Goal: Task Accomplishment & Management: Manage account settings

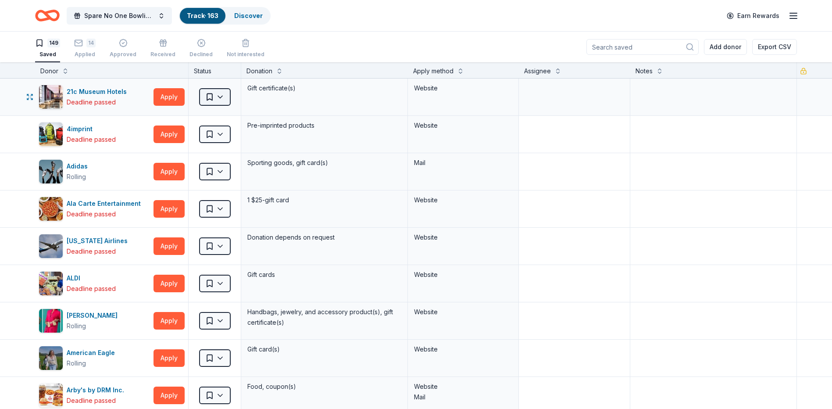
click at [219, 95] on html "Spare No One Bowling Event Track · 163 Discover Earn Rewards 149 Saved 14 Appli…" at bounding box center [416, 204] width 832 height 409
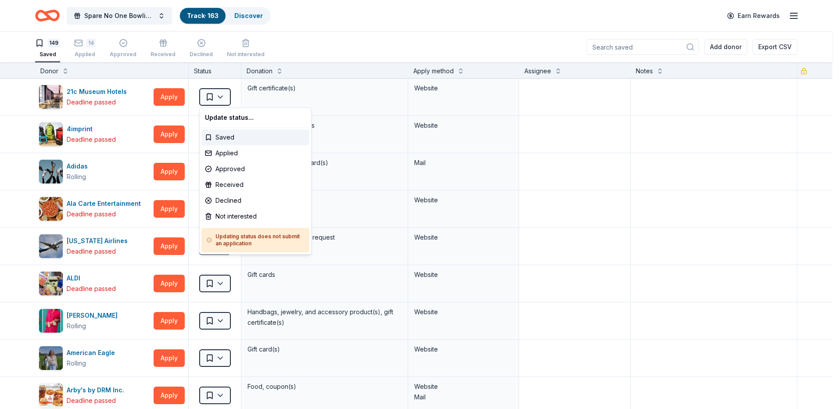
click at [226, 93] on html "Spare No One Bowling Event Track · 163 Discover Earn Rewards 149 Saved 14 Appli…" at bounding box center [419, 204] width 839 height 409
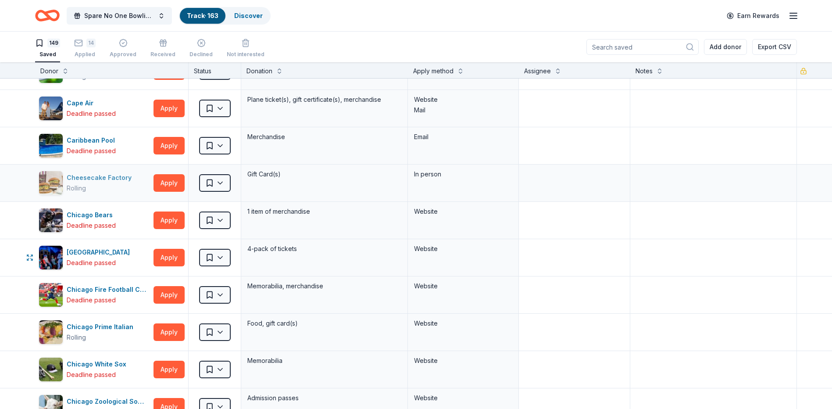
scroll to position [921, 0]
click at [82, 42] on rect "button" at bounding box center [78, 43] width 7 height 6
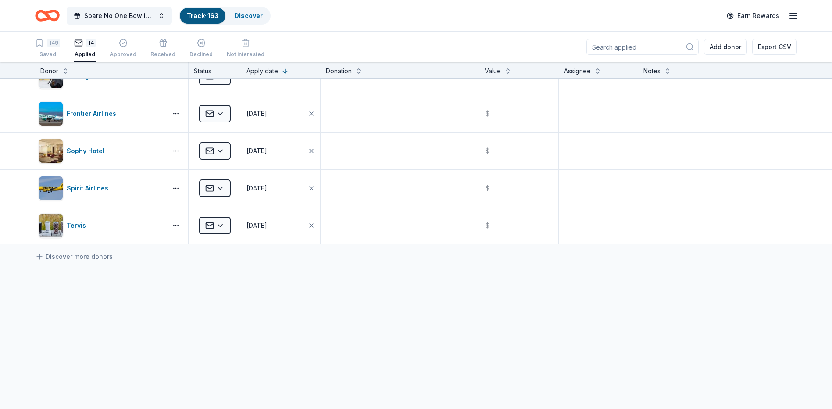
scroll to position [356, 0]
click at [221, 225] on html "Spare No One Bowling Event Track · 163 Discover Earn Rewards 149 Saved 14 Appli…" at bounding box center [416, 204] width 832 height 409
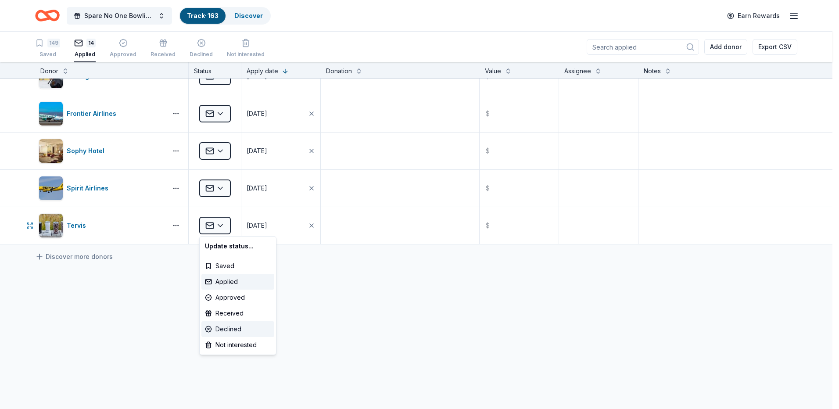
click at [259, 328] on div "Declined" at bounding box center [237, 329] width 73 height 16
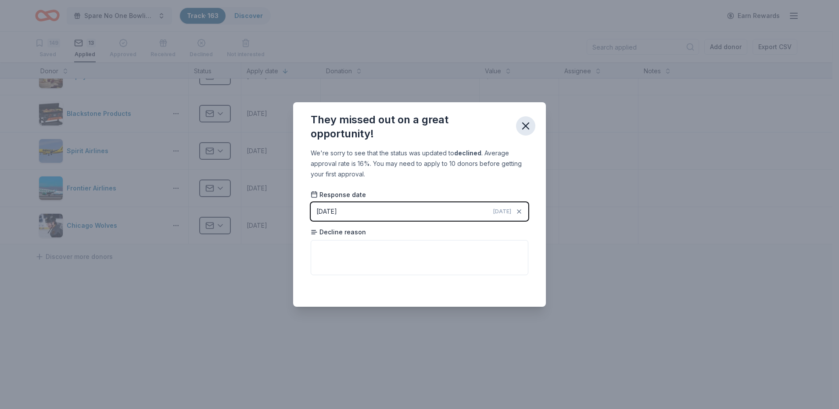
click at [527, 128] on icon "button" at bounding box center [526, 126] width 6 height 6
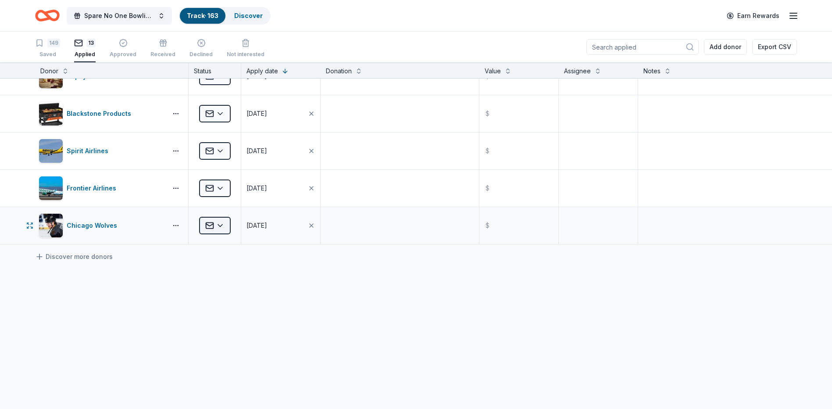
click at [219, 225] on html "Spare No One Bowling Event Track · 163 Discover Earn Rewards 149 Saved 13 Appli…" at bounding box center [416, 204] width 832 height 409
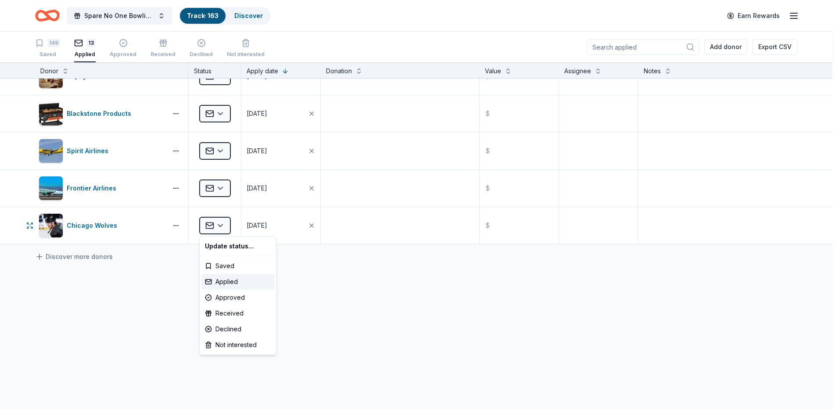
click at [221, 225] on html "Spare No One Bowling Event Track · 163 Discover Earn Rewards 149 Saved 13 Appli…" at bounding box center [419, 204] width 839 height 409
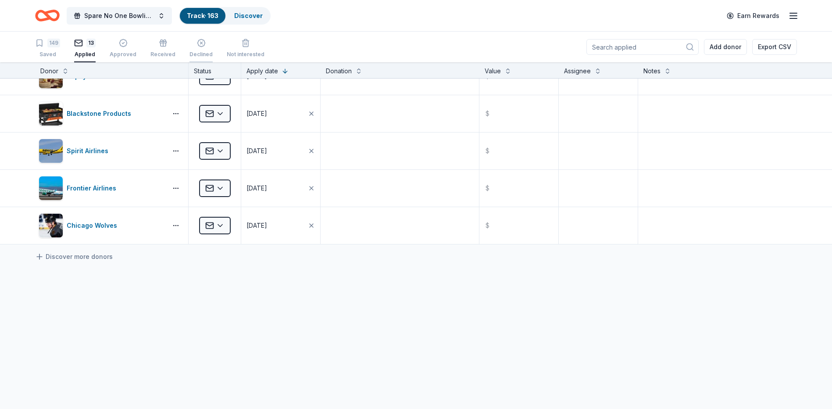
click at [202, 43] on div "button" at bounding box center [201, 43] width 23 height 9
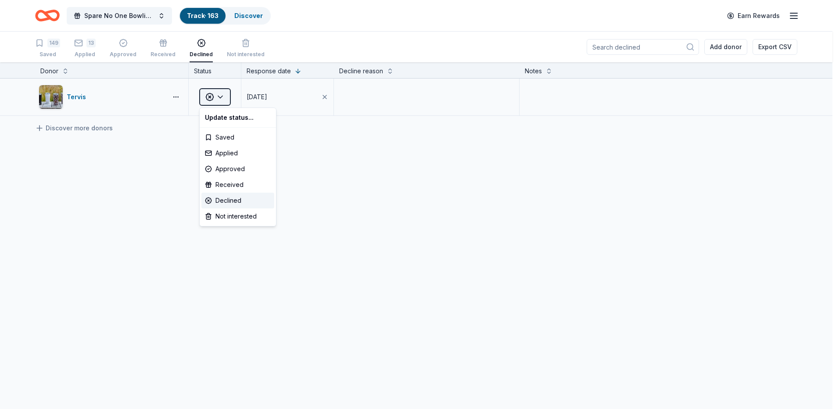
click at [224, 97] on html "Spare No One Bowling Event Track · 163 Discover Earn Rewards 149 Saved 13 Appli…" at bounding box center [419, 204] width 839 height 409
click at [238, 151] on div "Applied" at bounding box center [237, 153] width 73 height 16
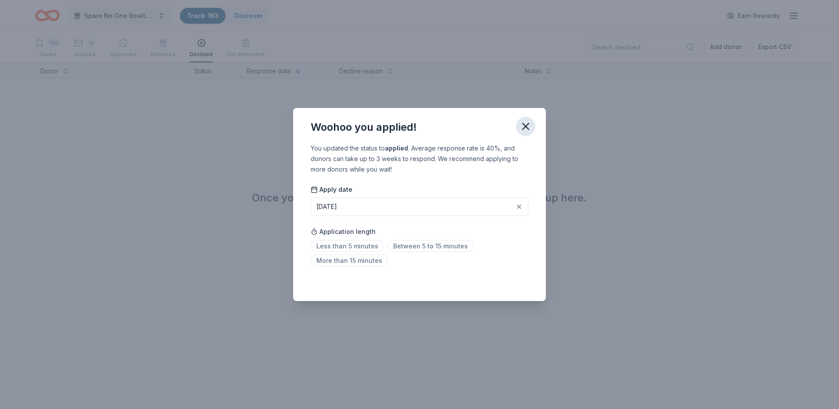
click at [530, 127] on icon "button" at bounding box center [525, 126] width 12 height 12
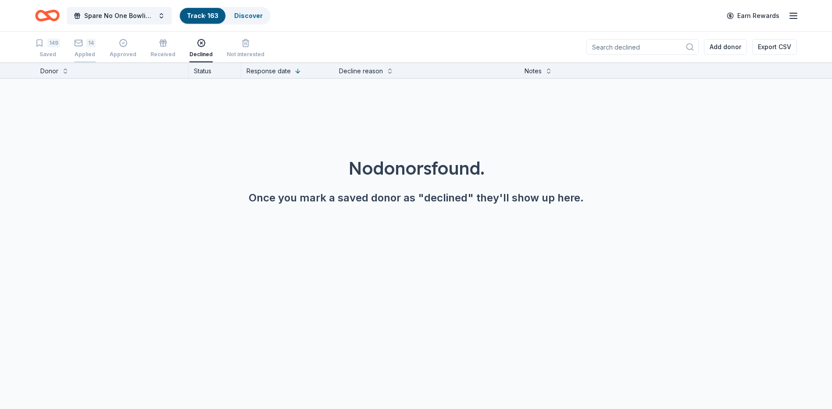
click at [87, 48] on div "Applied" at bounding box center [84, 50] width 21 height 7
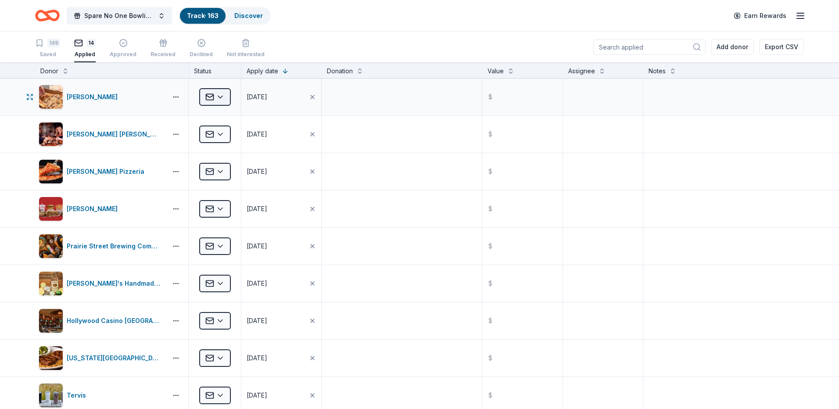
click at [206, 96] on html "Spare No One Bowling Event Track · 163 Discover Earn Rewards 149 Saved 14 Appli…" at bounding box center [419, 204] width 839 height 409
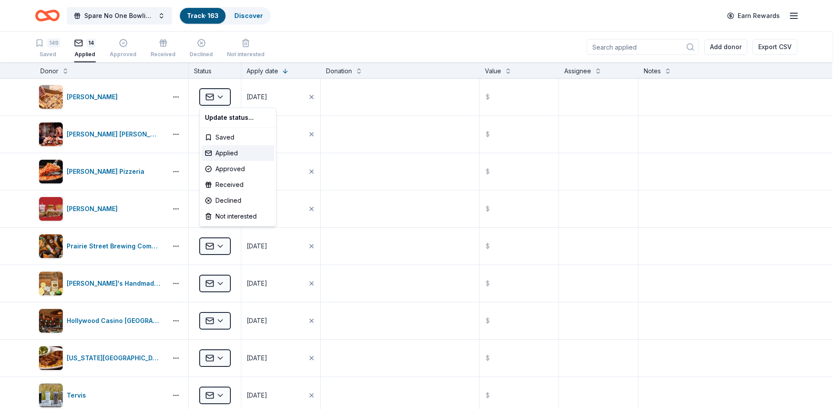
click at [172, 100] on html "Spare No One Bowling Event Track · 163 Discover Earn Rewards 149 Saved 14 Appli…" at bounding box center [419, 204] width 839 height 409
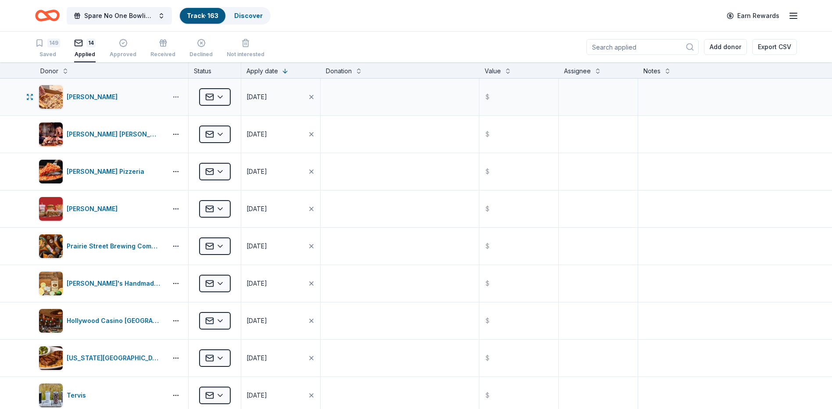
click at [179, 98] on button "button" at bounding box center [176, 96] width 18 height 7
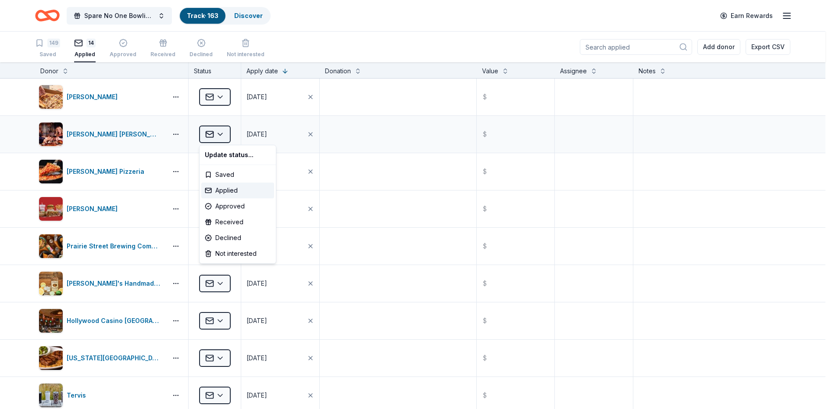
click at [215, 132] on html "Spare No One Bowling Event Track · 163 Discover Earn Rewards 149 Saved 14 Appli…" at bounding box center [416, 204] width 832 height 409
click at [244, 207] on div "Approved" at bounding box center [237, 206] width 73 height 16
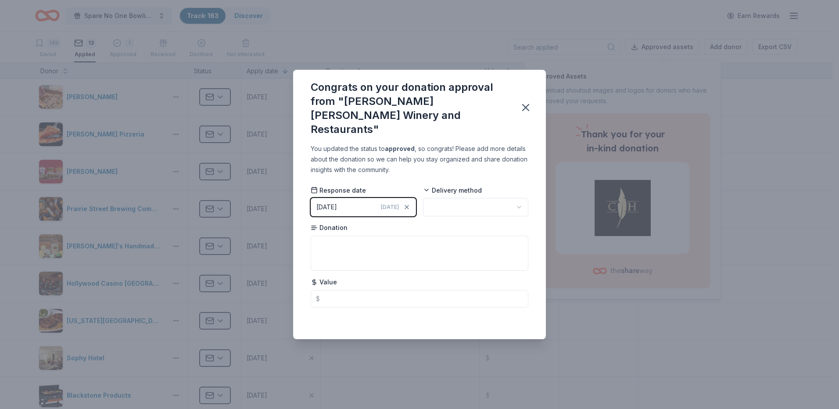
click at [459, 195] on html "Spare No One Bowling Event Track · 163 Discover Earn Rewards 149 Saved 13 Appli…" at bounding box center [419, 204] width 839 height 409
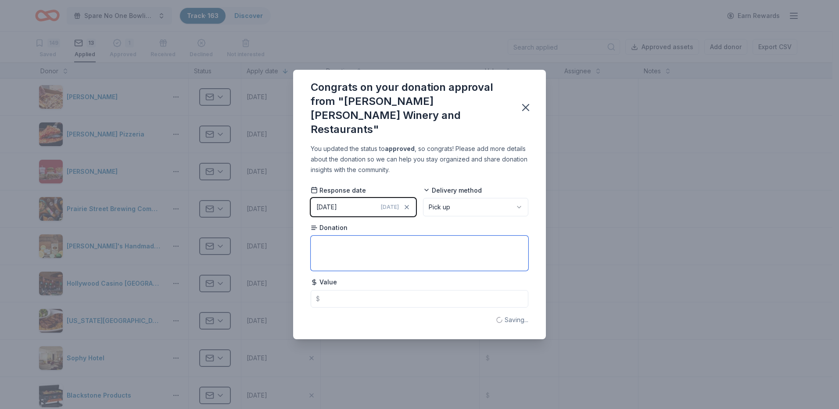
click at [382, 241] on textarea at bounding box center [420, 253] width 218 height 35
click at [372, 290] on input "text" at bounding box center [420, 299] width 218 height 18
type input "130.00"
click at [352, 242] on textarea at bounding box center [420, 253] width 218 height 35
type textarea "Bottle of wine & 3-month wine membership for 2"
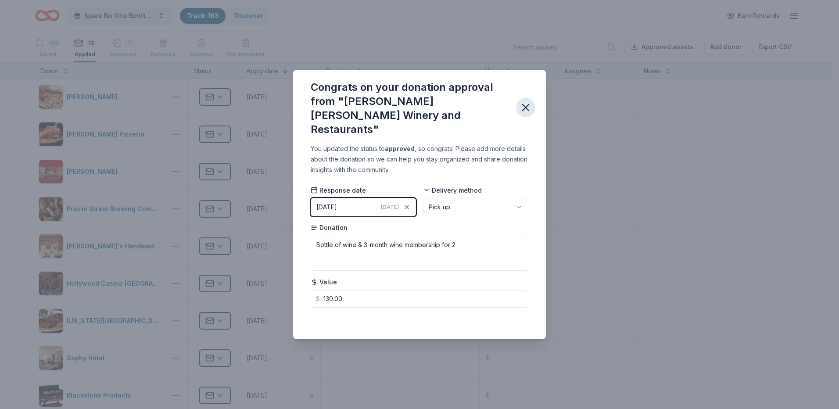
click at [525, 107] on icon "button" at bounding box center [526, 107] width 6 height 6
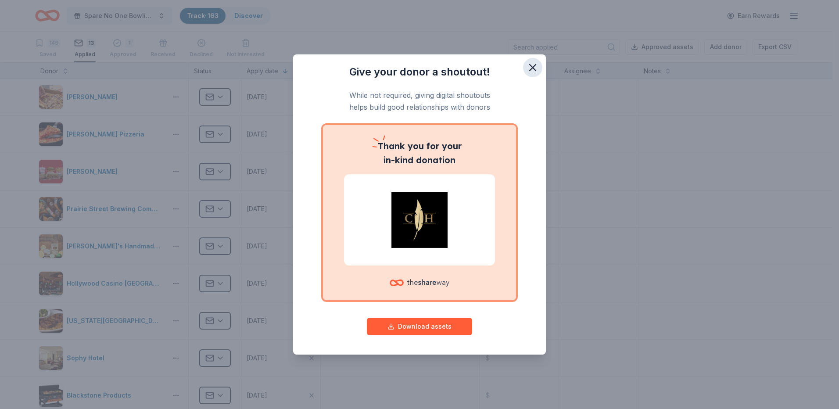
click at [536, 69] on icon "button" at bounding box center [533, 67] width 12 height 12
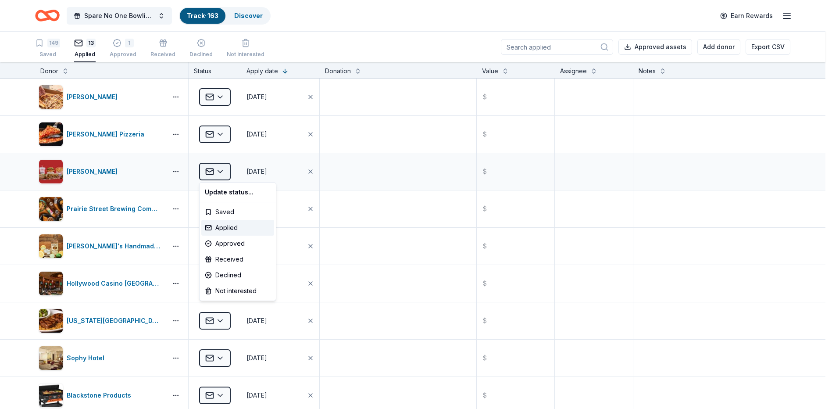
click at [219, 172] on html "Spare No One Bowling Event Track · 163 Discover Earn Rewards 149 Saved 13 Appli…" at bounding box center [416, 204] width 832 height 409
click at [229, 240] on div "Approved" at bounding box center [237, 244] width 73 height 16
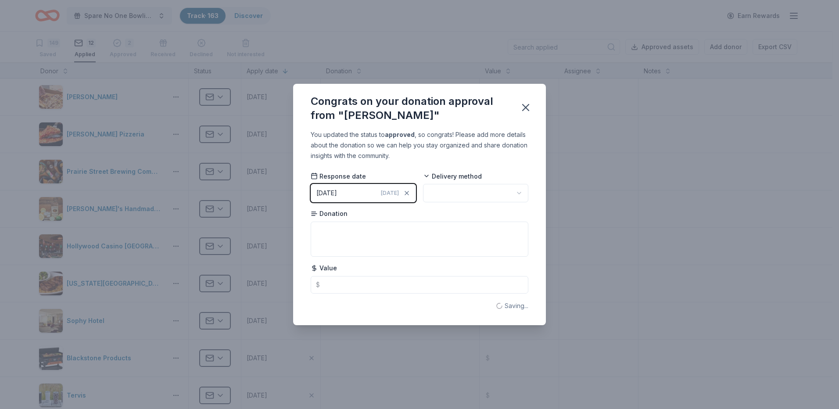
click at [468, 193] on html "Spare No One Bowling Event Track · 163 Discover Earn Rewards 149 Saved 12 Appli…" at bounding box center [419, 204] width 839 height 409
click at [390, 242] on textarea at bounding box center [420, 239] width 218 height 35
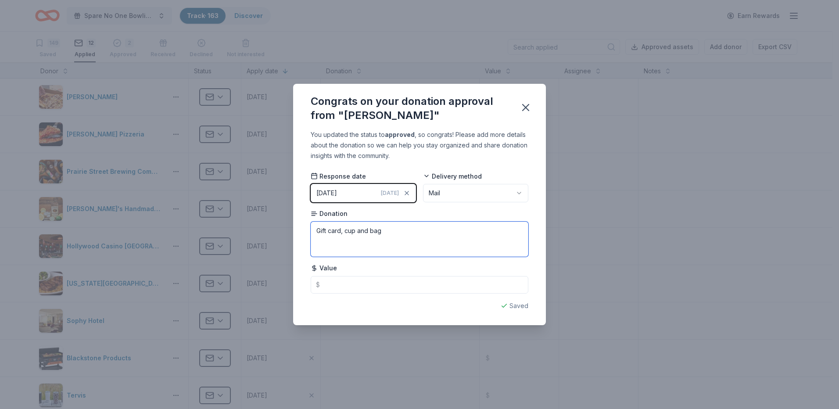
type textarea "Gift card, cup and bag"
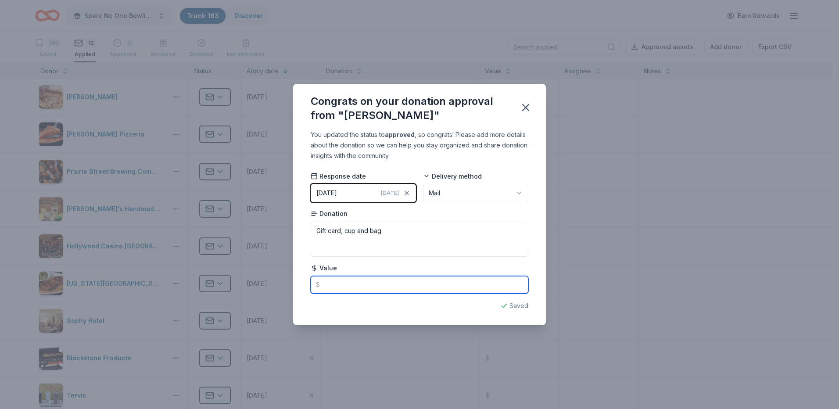
click at [399, 284] on input "text" at bounding box center [420, 285] width 218 height 18
type input "35.00"
click at [523, 105] on icon "button" at bounding box center [526, 107] width 6 height 6
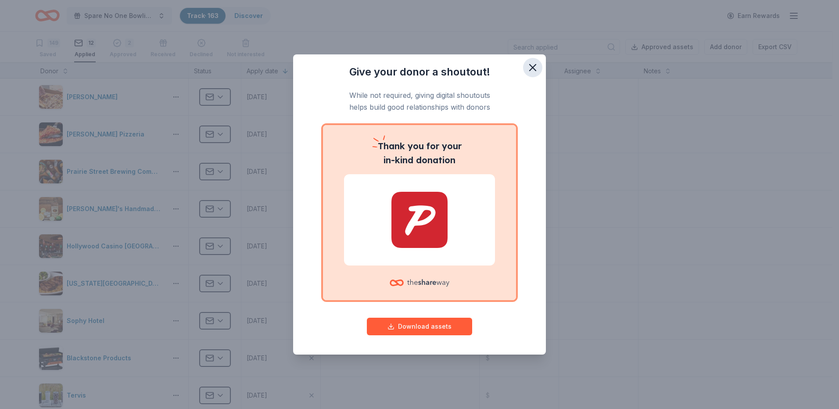
click at [533, 69] on icon "button" at bounding box center [533, 67] width 12 height 12
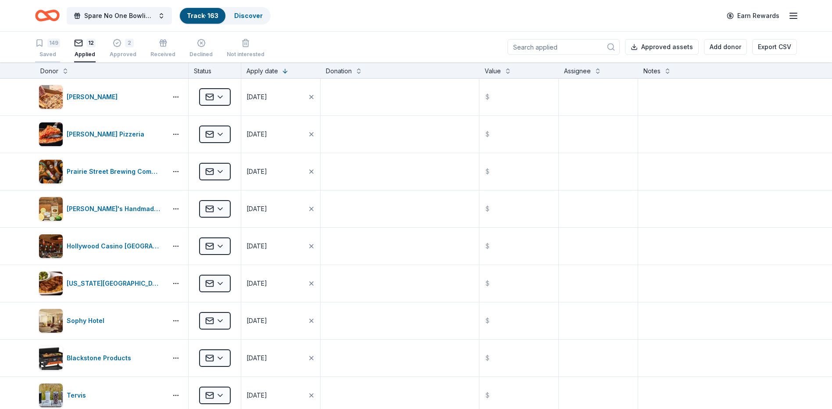
click at [46, 45] on div "149" at bounding box center [47, 43] width 25 height 9
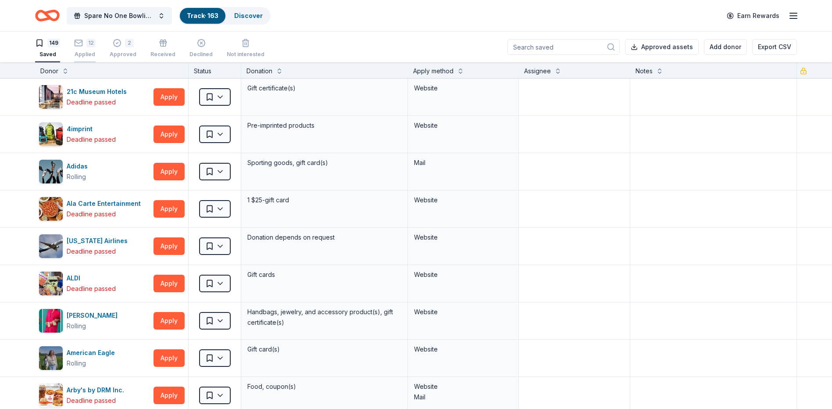
click at [79, 49] on div "12 Applied" at bounding box center [84, 43] width 21 height 19
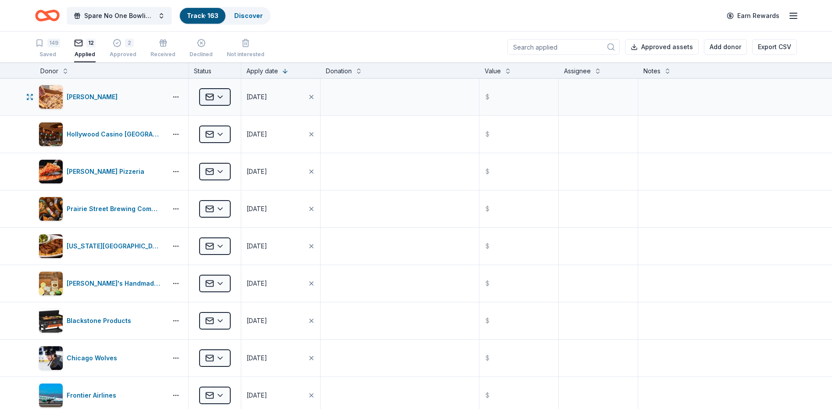
click at [224, 100] on html "Spare No One Bowling Event Track · 163 Discover Earn Rewards 149 Saved 12 Appli…" at bounding box center [416, 204] width 832 height 409
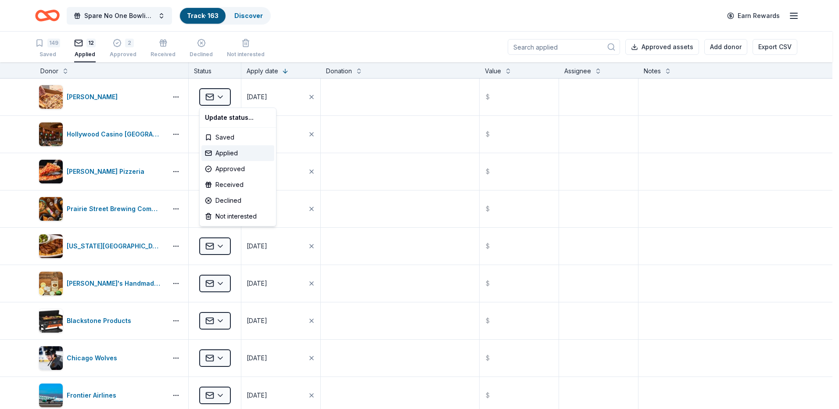
click at [371, 45] on html "Spare No One Bowling Event Track · 163 Discover Earn Rewards 149 Saved 12 Appli…" at bounding box center [419, 204] width 839 height 409
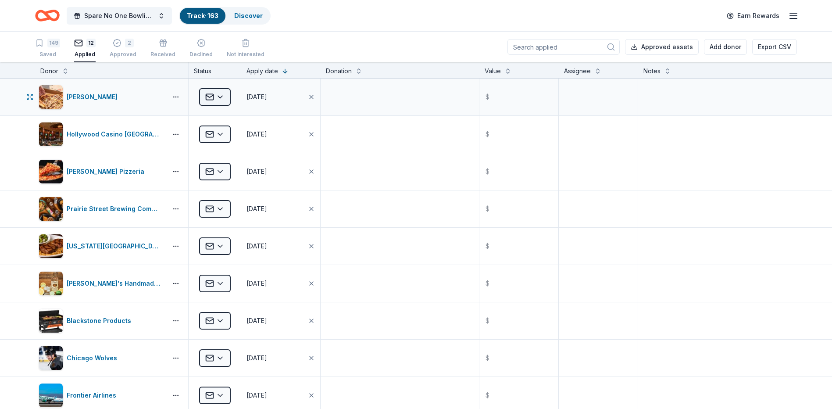
click at [213, 99] on html "Spare No One Bowling Event Track · 163 Discover Earn Rewards 149 Saved 12 Appli…" at bounding box center [416, 204] width 832 height 409
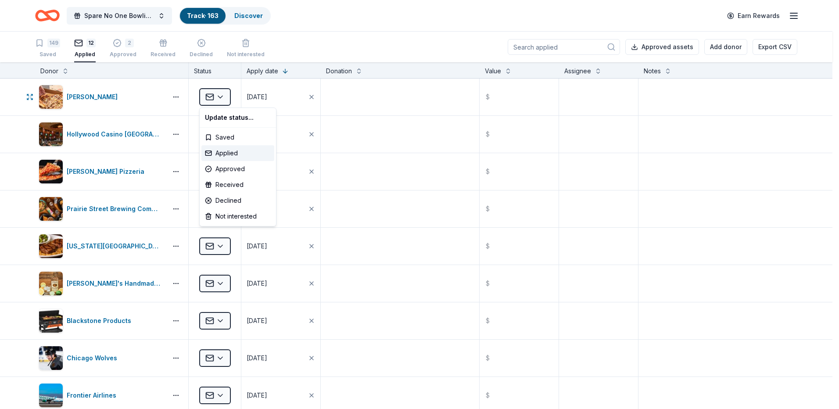
click at [234, 115] on div "Update status..." at bounding box center [237, 118] width 73 height 16
click at [315, 7] on html "Spare No One Bowling Event Track · 163 Discover Earn Rewards 149 Saved 12 Appli…" at bounding box center [419, 204] width 839 height 409
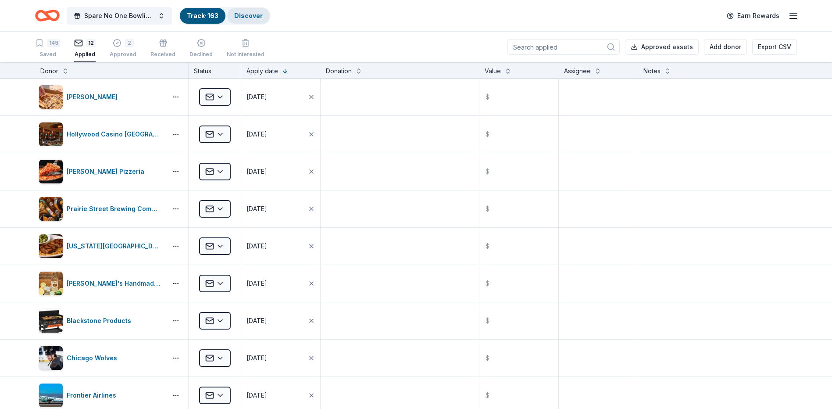
click at [256, 18] on link "Discover" at bounding box center [248, 15] width 29 height 7
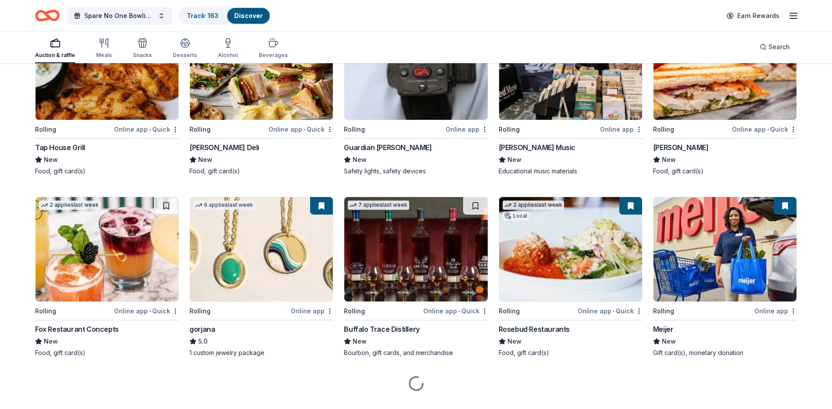
scroll to position [927, 0]
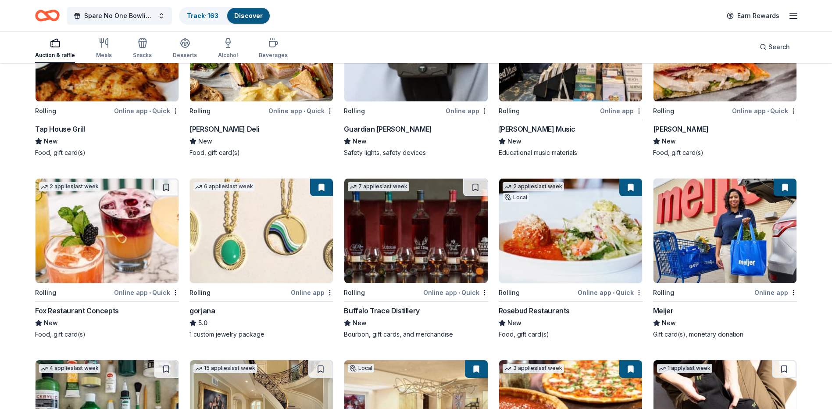
click at [71, 127] on div "Tap House Grill" at bounding box center [60, 129] width 50 height 11
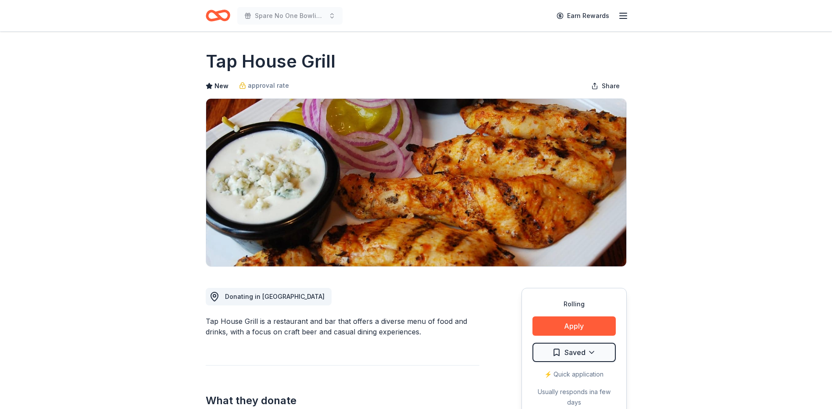
click at [332, 334] on div "Tap House Grill is a restaurant and bar that offers a diverse menu of food and …" at bounding box center [343, 326] width 274 height 21
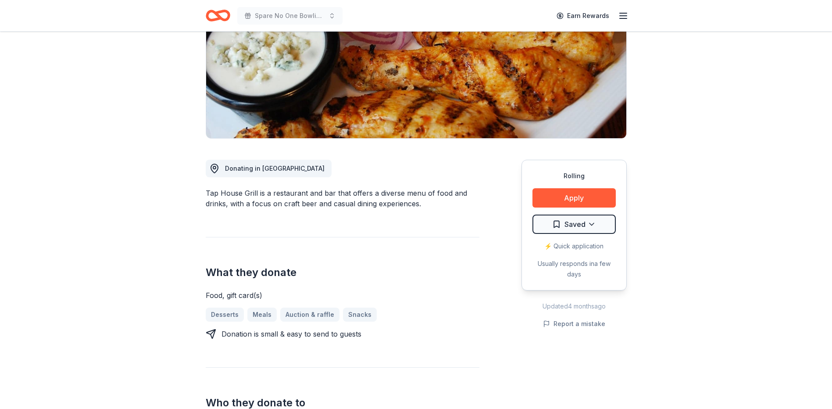
scroll to position [132, 0]
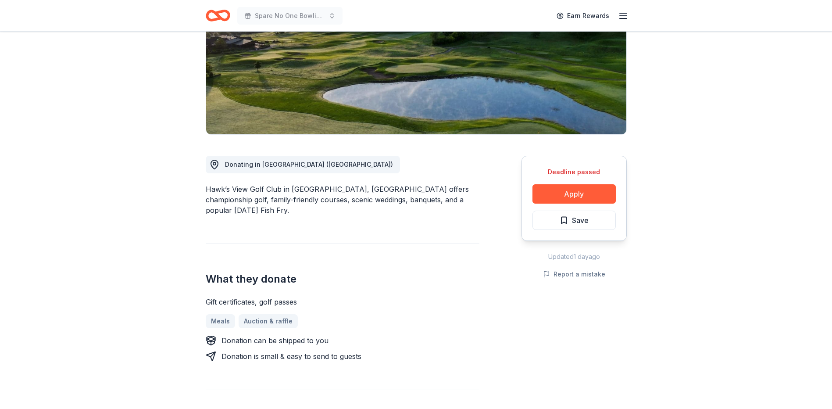
scroll to position [307, 0]
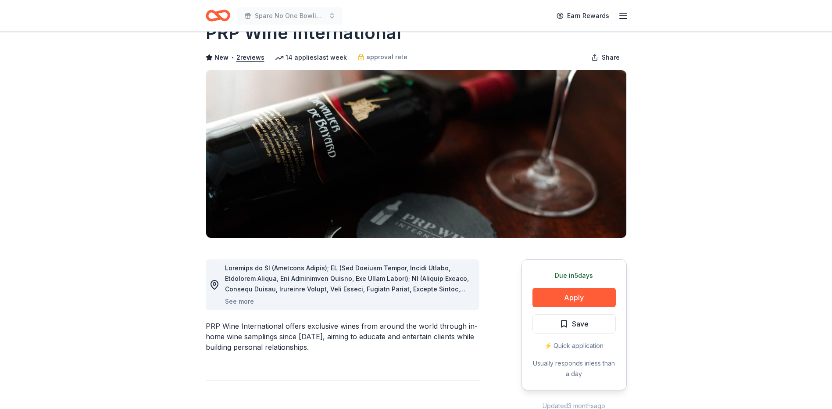
scroll to position [44, 0]
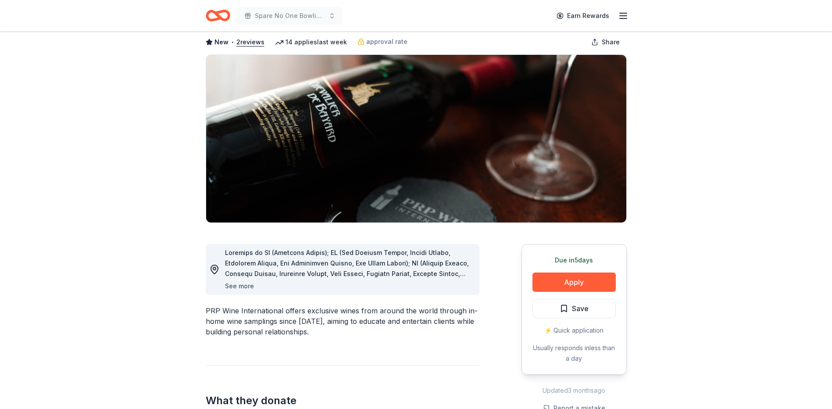
click at [240, 287] on button "See more" at bounding box center [239, 286] width 29 height 11
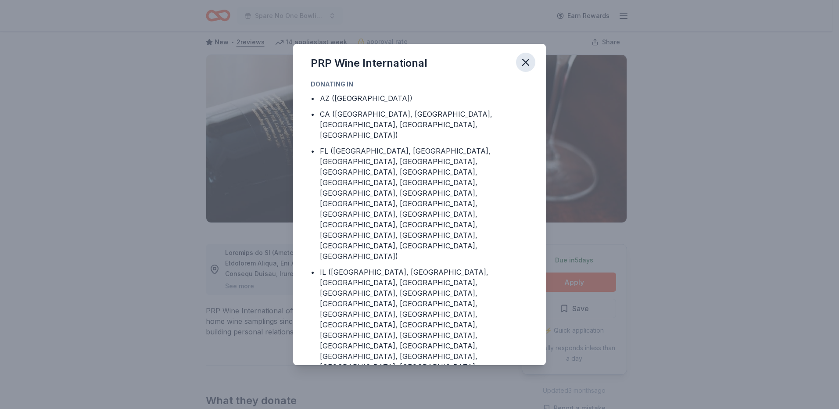
click at [523, 60] on icon "button" at bounding box center [526, 62] width 6 height 6
